Goal: Task Accomplishment & Management: Use online tool/utility

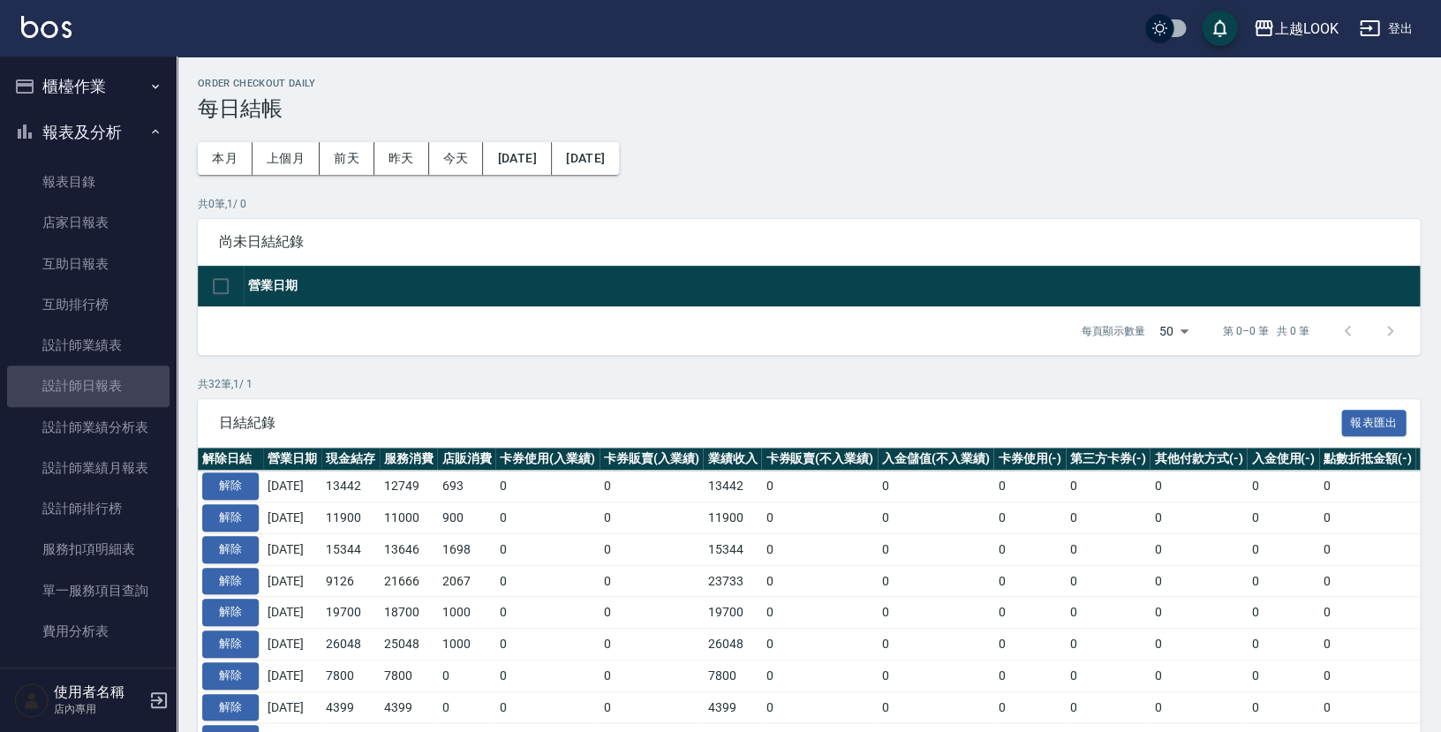
click at [130, 392] on link "設計師日報表" at bounding box center [88, 386] width 162 height 41
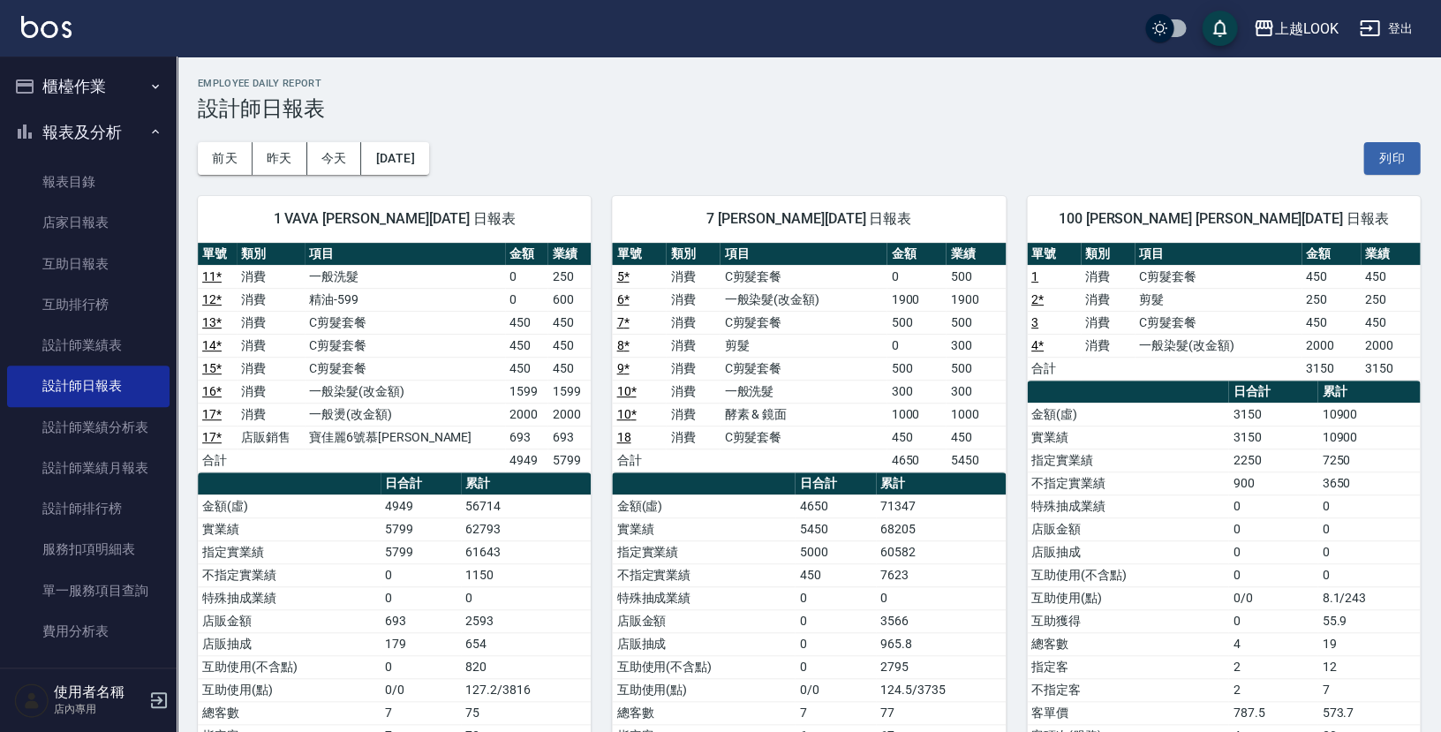
click at [569, 162] on div "[DATE] [DATE] [DATE] [DATE] 列印" at bounding box center [809, 158] width 1222 height 75
click at [712, 153] on div "[DATE] [DATE] [DATE] [DATE] 列印" at bounding box center [809, 158] width 1222 height 75
click at [548, 138] on div "[DATE] [DATE] [DATE] [DATE] 列印" at bounding box center [809, 158] width 1222 height 75
click at [992, 153] on div "[DATE] [DATE] [DATE] [DATE] 列印" at bounding box center [809, 158] width 1222 height 75
click at [407, 156] on button "[DATE]" at bounding box center [394, 158] width 67 height 33
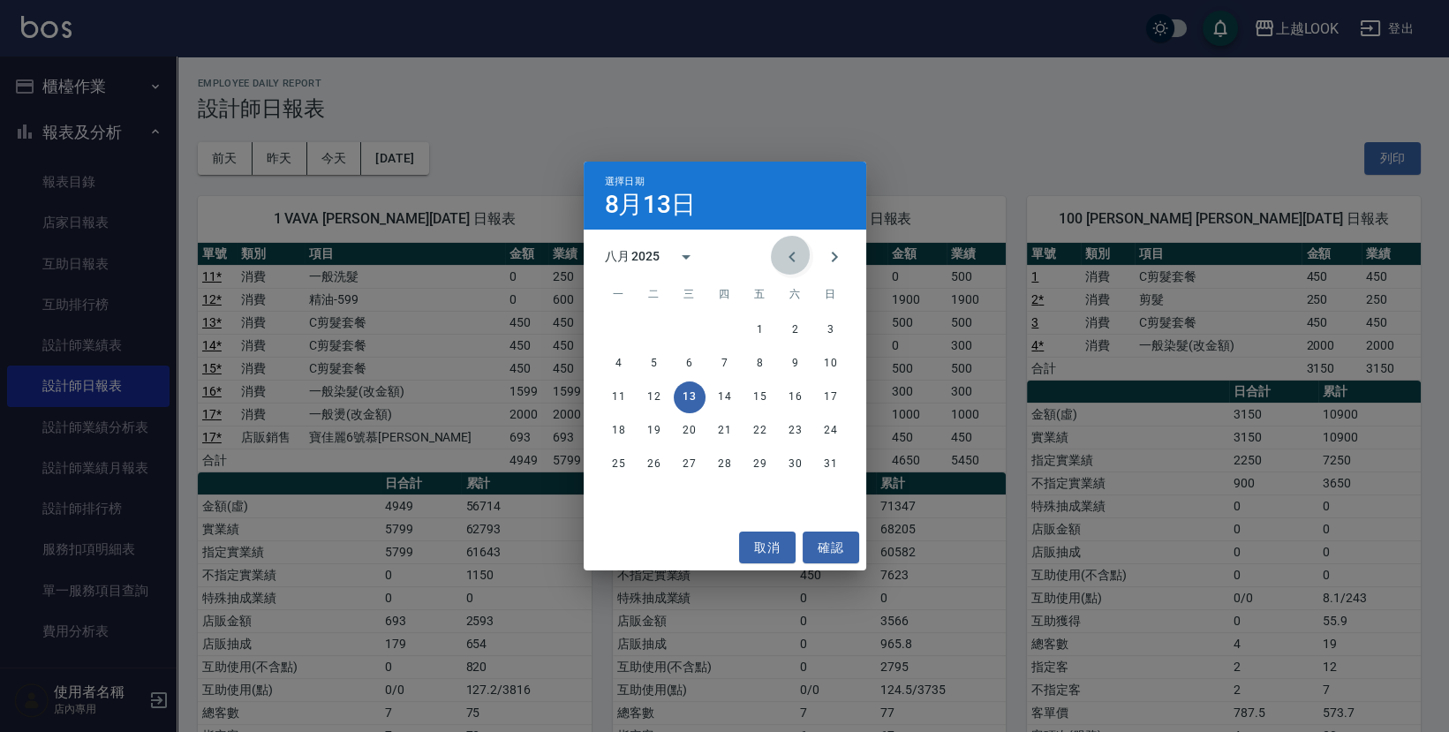
click at [793, 257] on icon "Previous month" at bounding box center [791, 256] width 21 height 21
click at [832, 373] on button "13" at bounding box center [831, 364] width 32 height 32
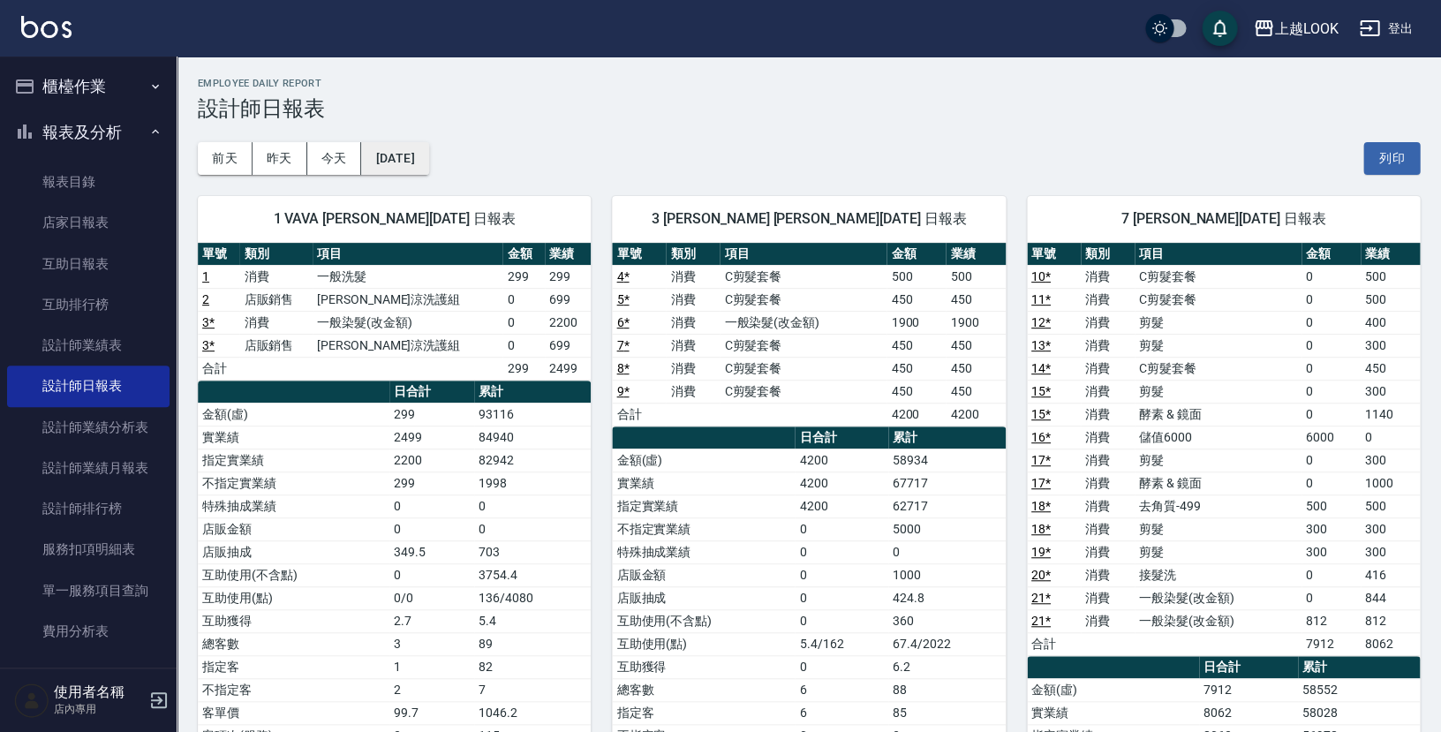
click at [411, 171] on button "[DATE]" at bounding box center [394, 158] width 67 height 33
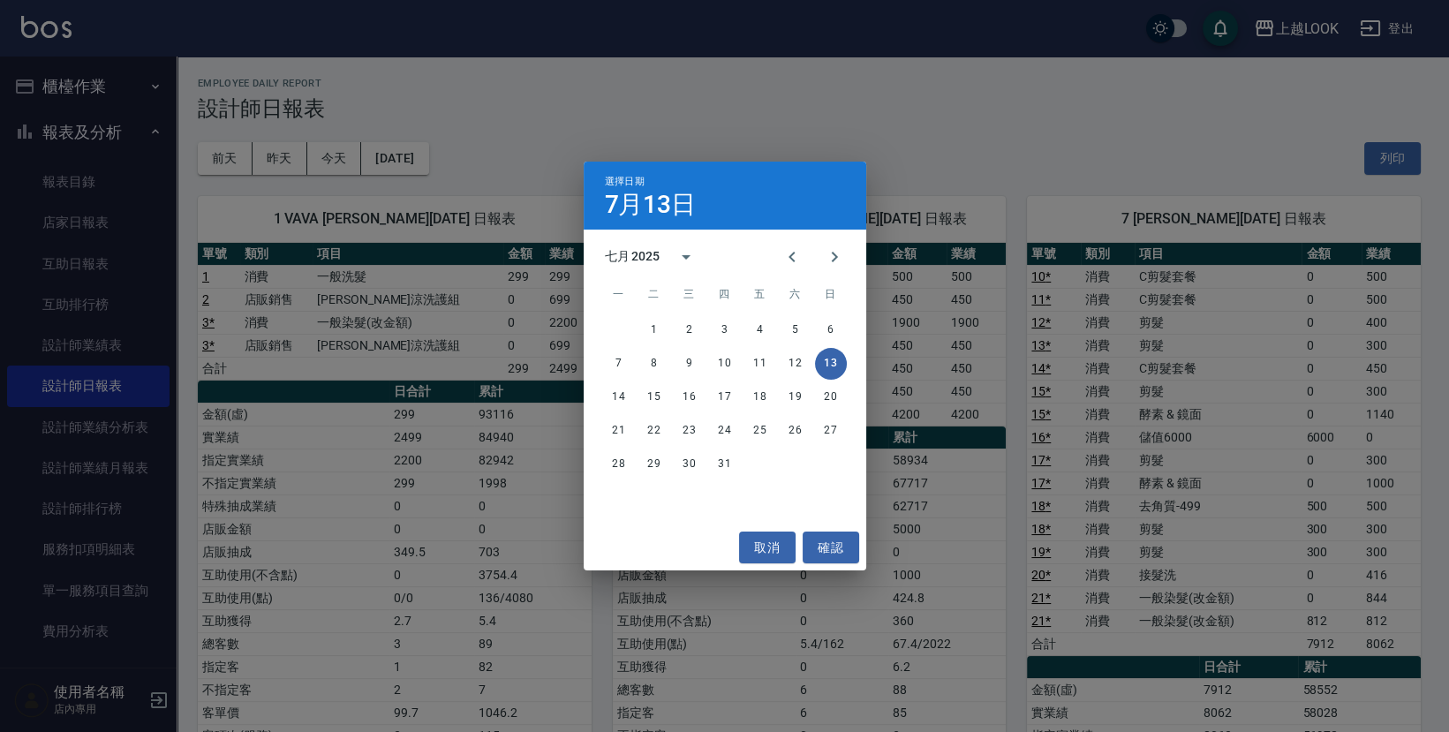
click at [623, 392] on button "14" at bounding box center [619, 397] width 32 height 32
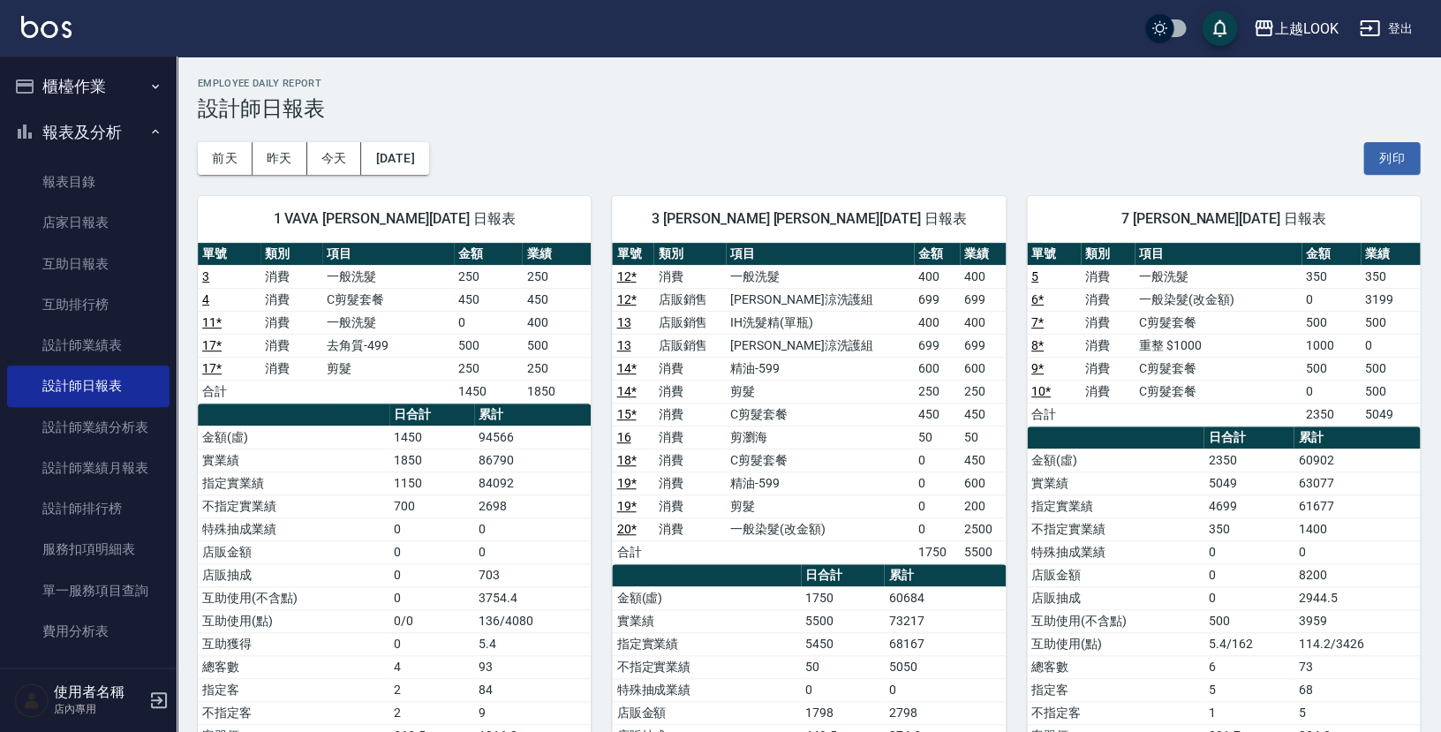
click at [718, 177] on div "3 [PERSON_NAME] [PERSON_NAME][DATE] 日報表 單號 類別 項目 金額 業績 12 * 消費 一般洗髮 400 400 12 …" at bounding box center [798, 575] width 414 height 801
